Goal: Download file/media

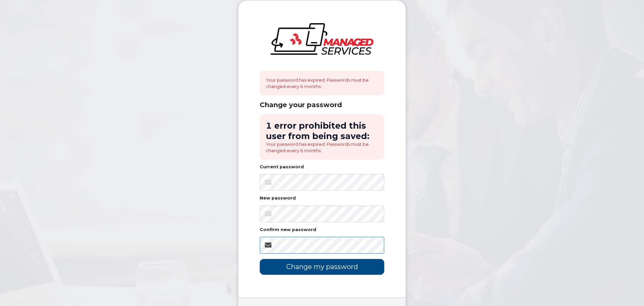
click at [260, 259] on input "Change my password" at bounding box center [322, 267] width 124 height 16
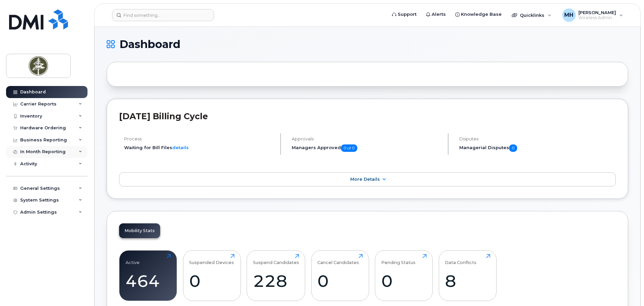
click at [27, 150] on div "In Month Reporting" at bounding box center [42, 151] width 45 height 5
click at [32, 138] on div "Business Reporting" at bounding box center [43, 140] width 47 height 5
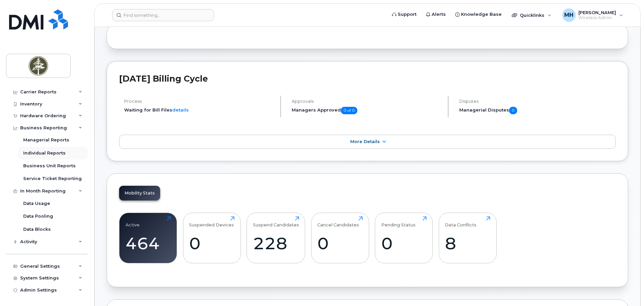
scroll to position [45, 0]
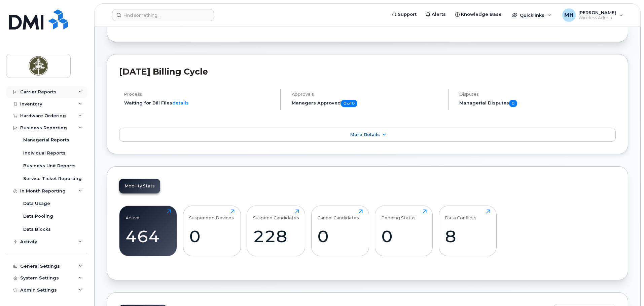
click at [35, 90] on div "Carrier Reports" at bounding box center [38, 91] width 36 height 5
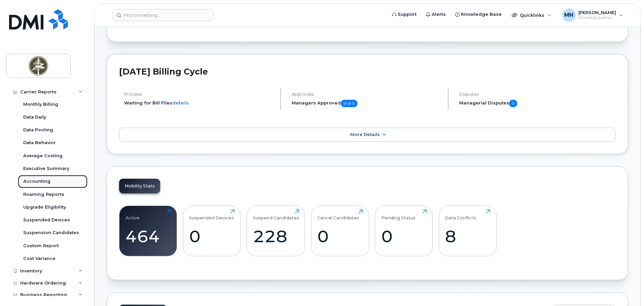
click at [39, 178] on link "Accounting" at bounding box center [53, 181] width 70 height 13
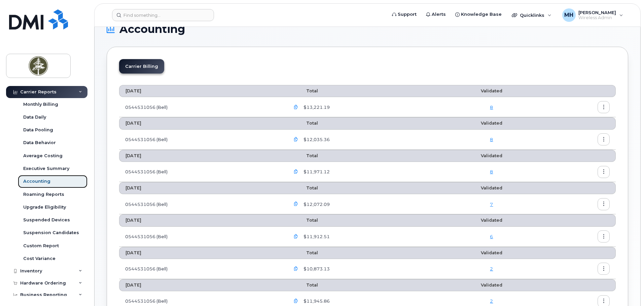
scroll to position [67, 0]
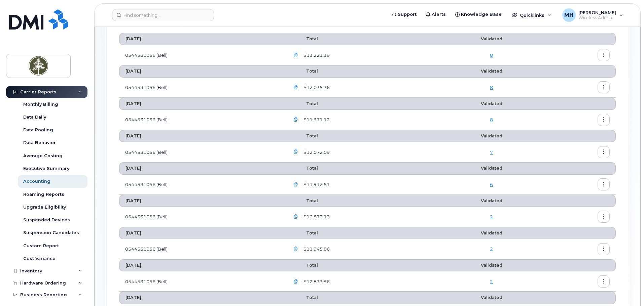
click at [605, 249] on icon "button" at bounding box center [604, 249] width 4 height 4
click at [578, 278] on span "Download" at bounding box center [573, 277] width 26 height 6
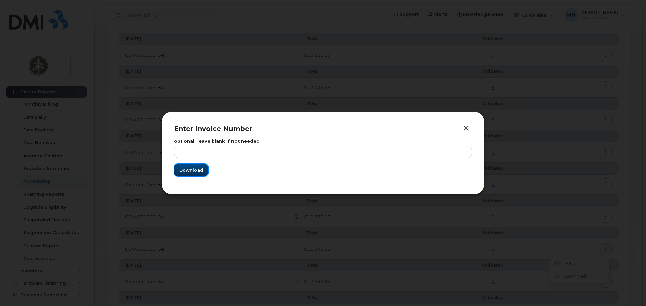
click at [197, 167] on span "Download" at bounding box center [191, 170] width 24 height 6
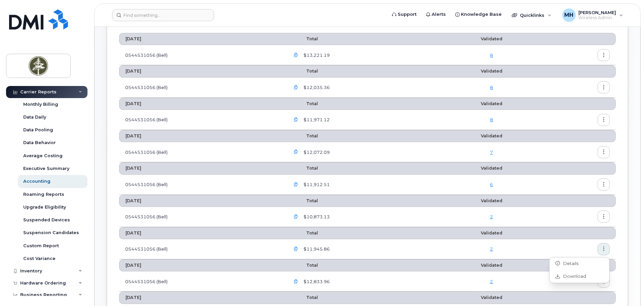
click at [605, 215] on icon "button" at bounding box center [604, 217] width 4 height 4
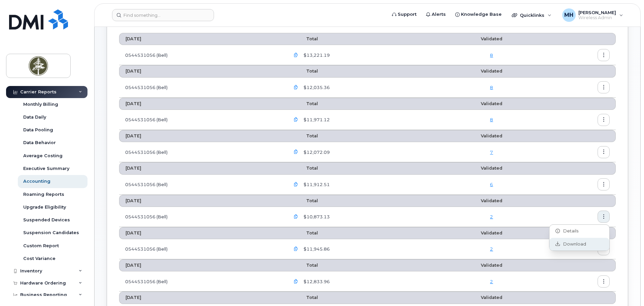
click at [575, 242] on span "Download" at bounding box center [573, 245] width 26 height 6
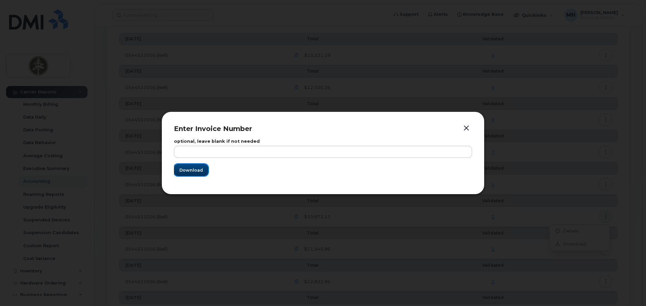
click at [203, 173] on button "Download" at bounding box center [191, 170] width 34 height 12
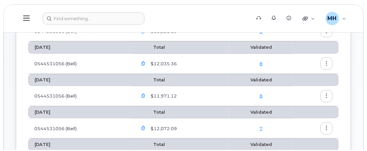
scroll to position [112, 0]
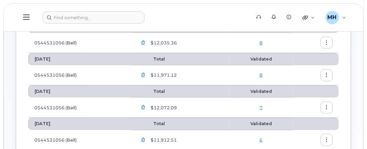
click at [329, 138] on icon "button" at bounding box center [327, 140] width 4 height 4
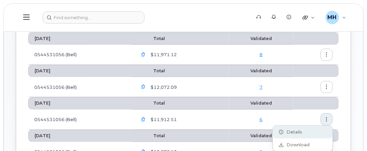
scroll to position [135, 0]
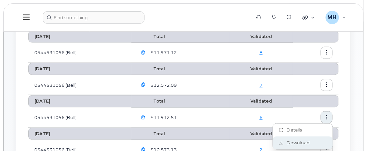
click at [302, 143] on span "Download" at bounding box center [297, 143] width 26 height 6
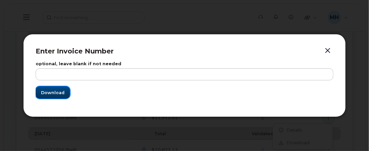
click at [57, 91] on span "Download" at bounding box center [53, 92] width 24 height 6
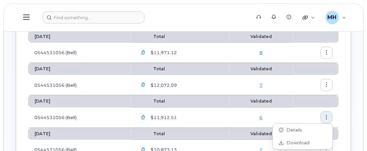
click at [329, 83] on icon "button" at bounding box center [327, 85] width 4 height 4
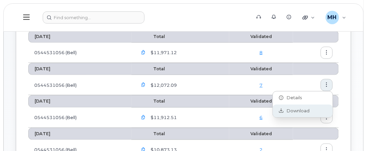
click at [297, 110] on span "Download" at bounding box center [297, 111] width 26 height 6
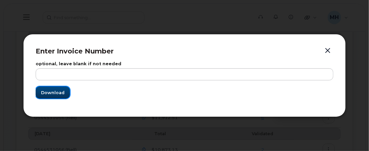
click at [61, 94] on span "Download" at bounding box center [53, 92] width 24 height 6
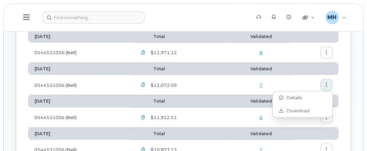
click at [329, 51] on icon "button" at bounding box center [327, 52] width 4 height 4
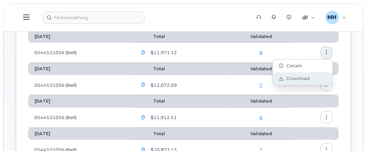
click at [290, 82] on div "Download" at bounding box center [303, 78] width 60 height 13
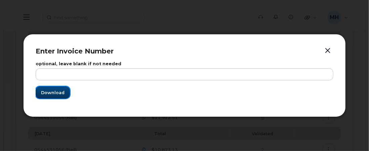
click at [46, 92] on span "Download" at bounding box center [53, 92] width 24 height 6
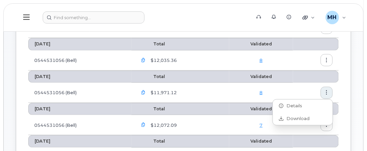
scroll to position [89, 0]
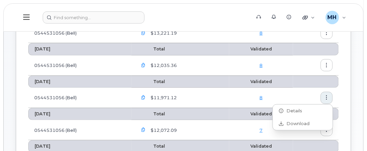
click at [327, 63] on icon "button" at bounding box center [327, 65] width 4 height 4
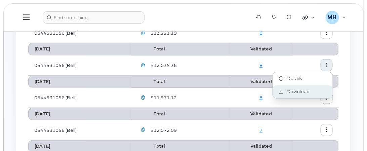
click at [291, 89] on span "Download" at bounding box center [297, 92] width 26 height 6
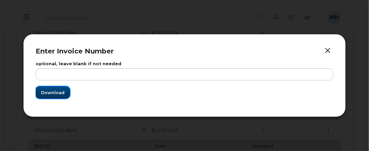
click at [58, 90] on span "Download" at bounding box center [53, 92] width 24 height 6
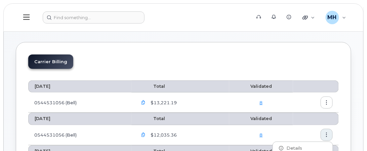
scroll to position [0, 0]
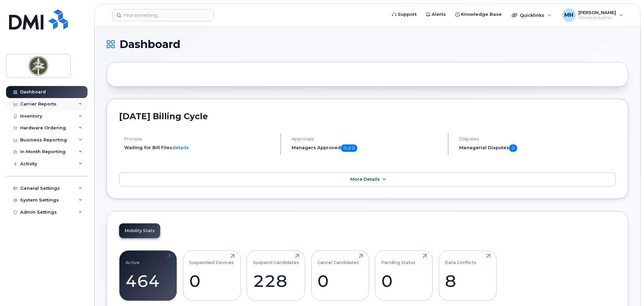
click at [31, 105] on div "Carrier Reports" at bounding box center [38, 104] width 36 height 5
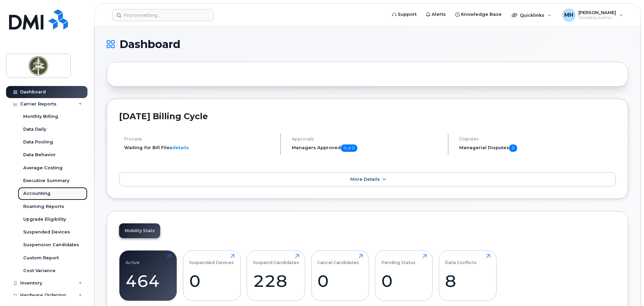
click at [50, 192] on link "Accounting" at bounding box center [53, 193] width 70 height 13
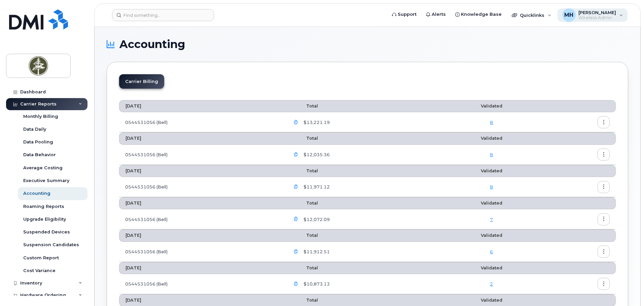
click at [591, 13] on span "Margaret Holowko" at bounding box center [597, 12] width 38 height 5
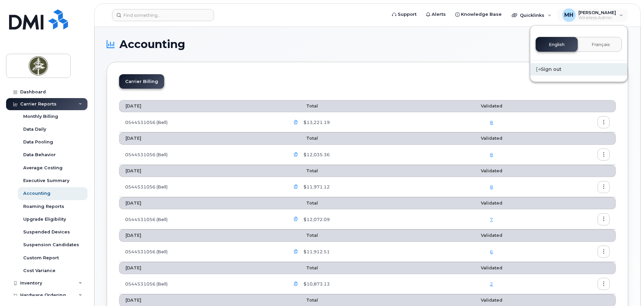
click at [556, 67] on div "Sign out" at bounding box center [578, 69] width 97 height 12
